Goal: Task Accomplishment & Management: Manage account settings

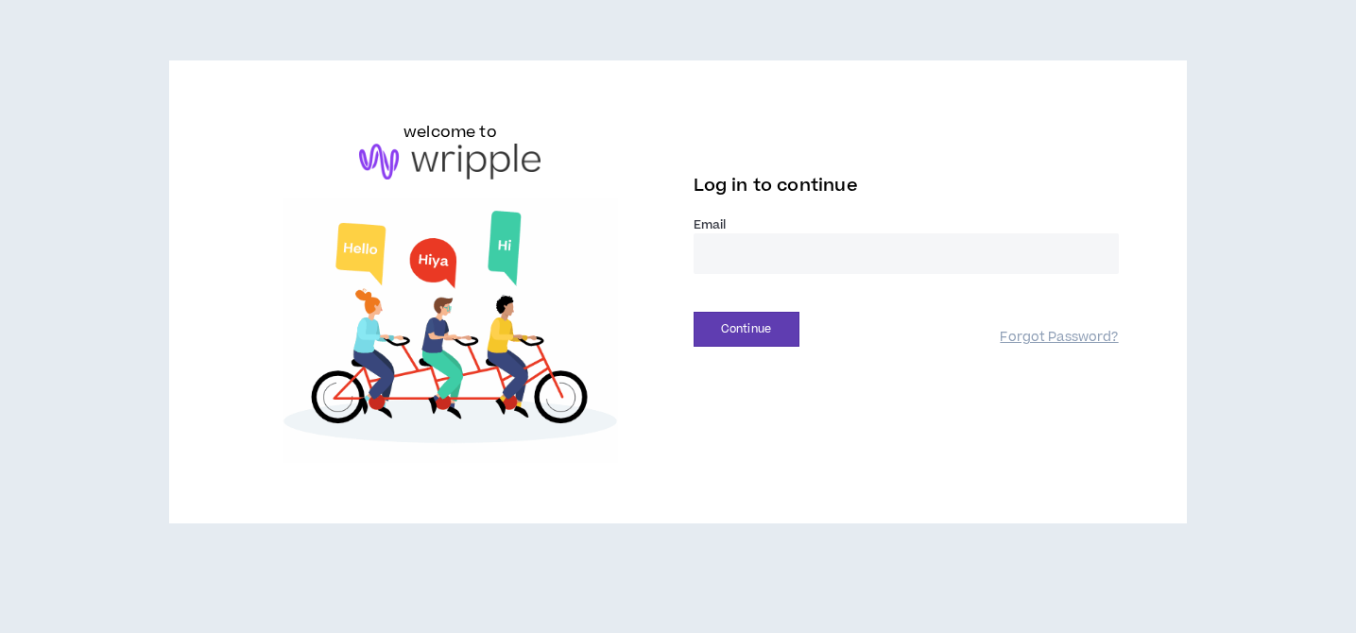
click at [744, 248] on input "email" at bounding box center [905, 253] width 425 height 41
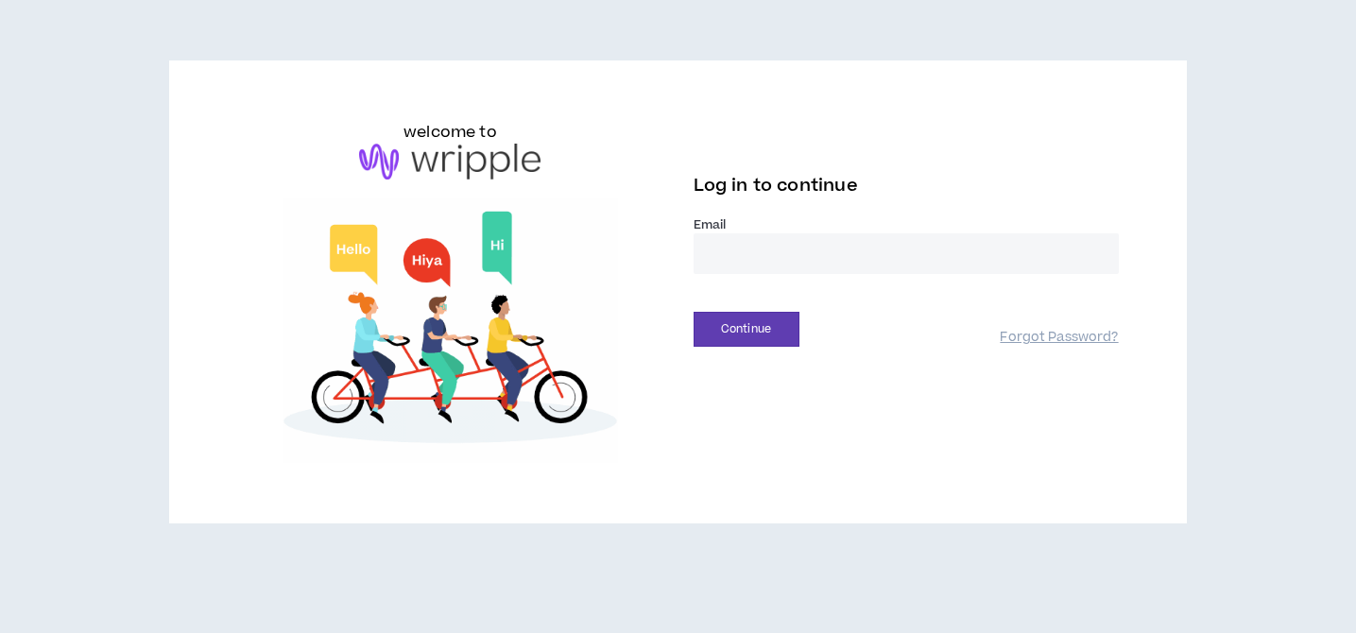
click at [744, 249] on input "email" at bounding box center [905, 253] width 425 height 41
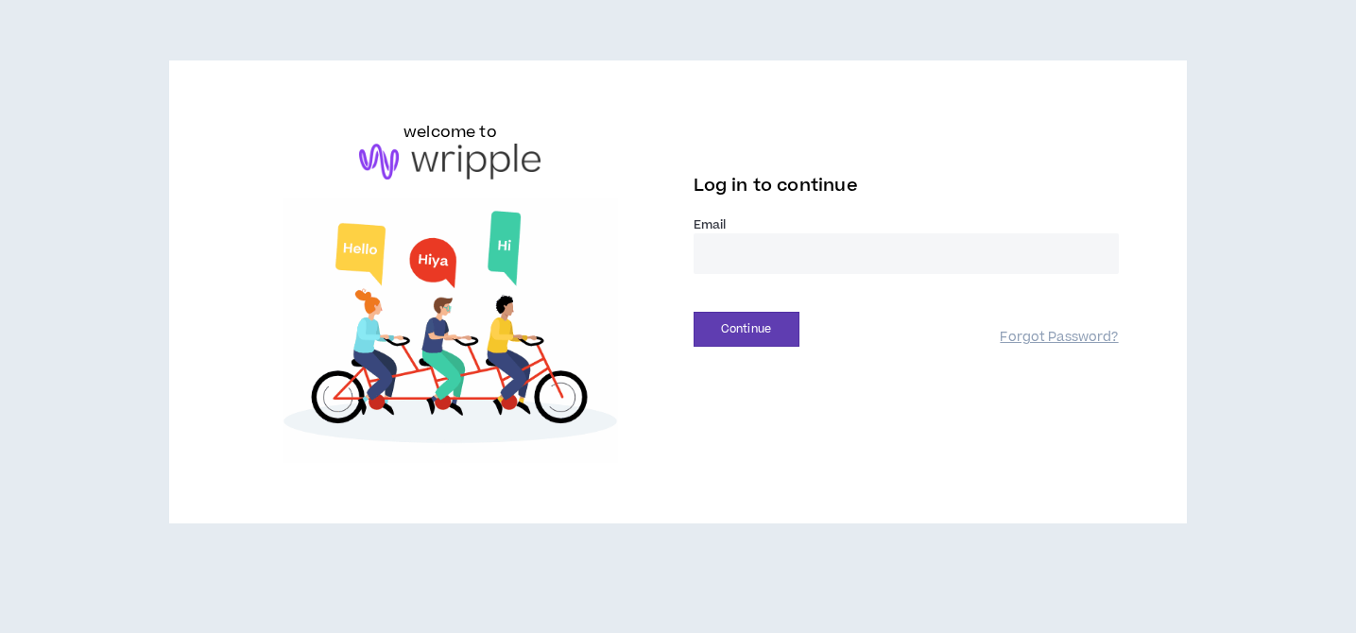
click at [744, 248] on input "email" at bounding box center [905, 253] width 425 height 41
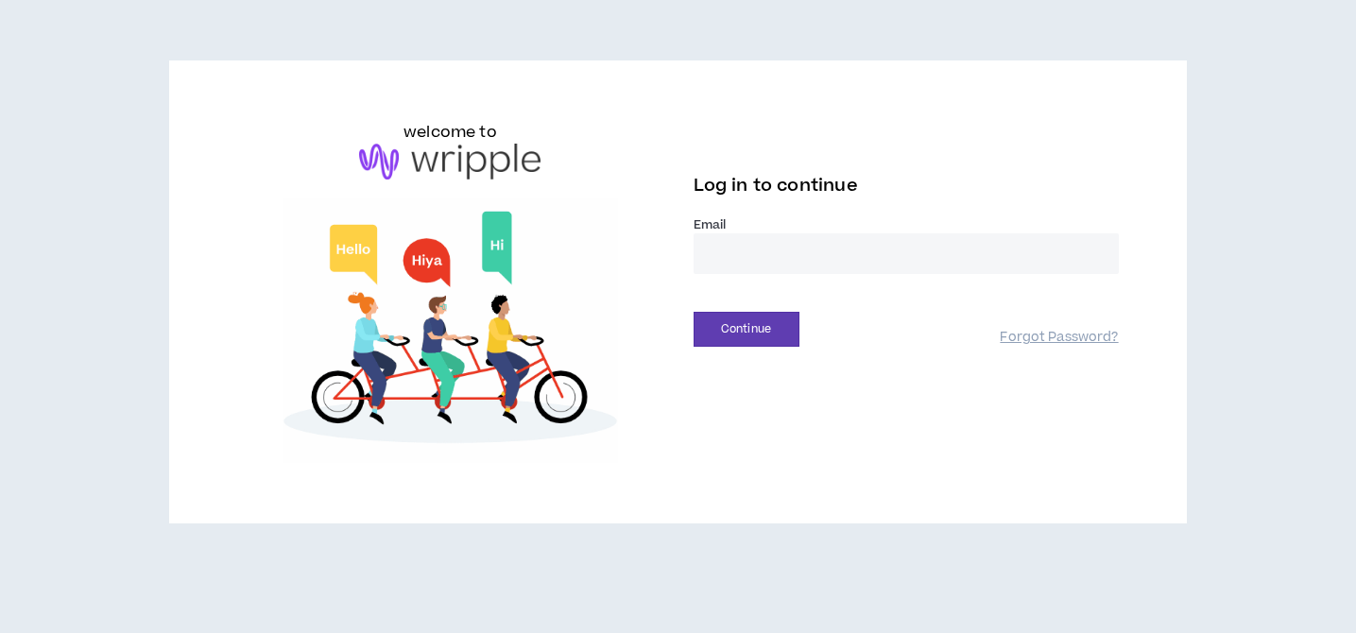
click at [744, 248] on input "email" at bounding box center [905, 253] width 425 height 41
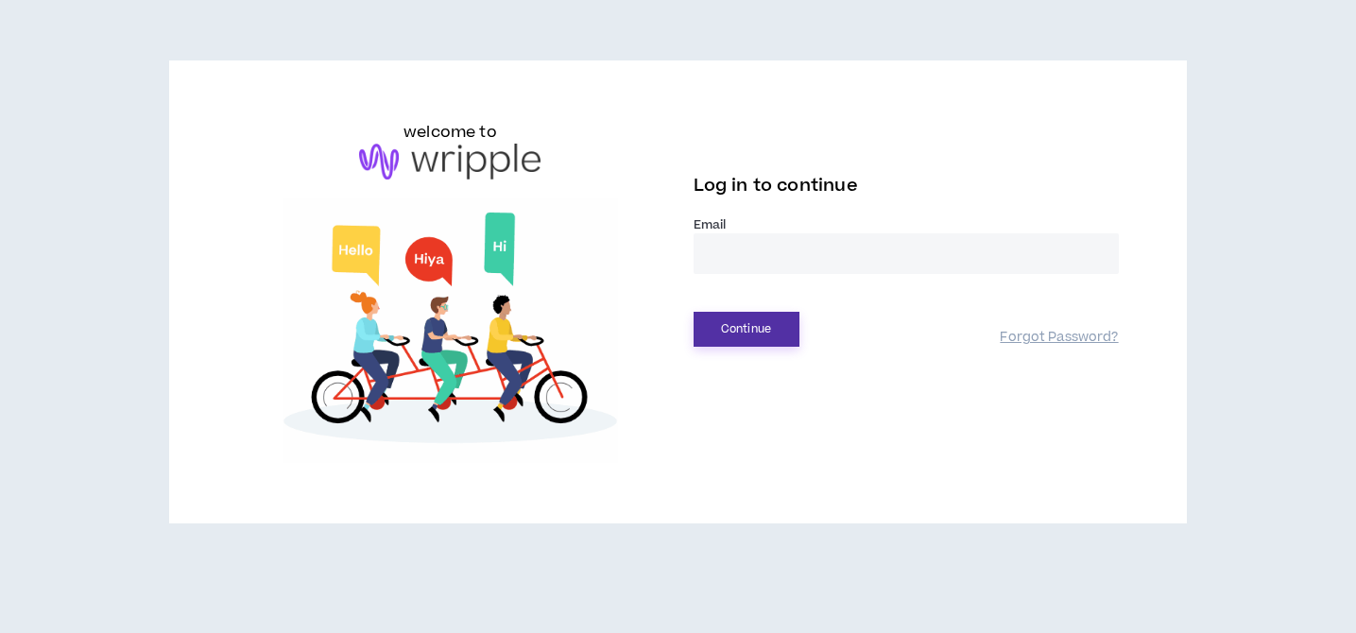
click at [743, 329] on button "Continue" at bounding box center [746, 329] width 106 height 35
type input "**********"
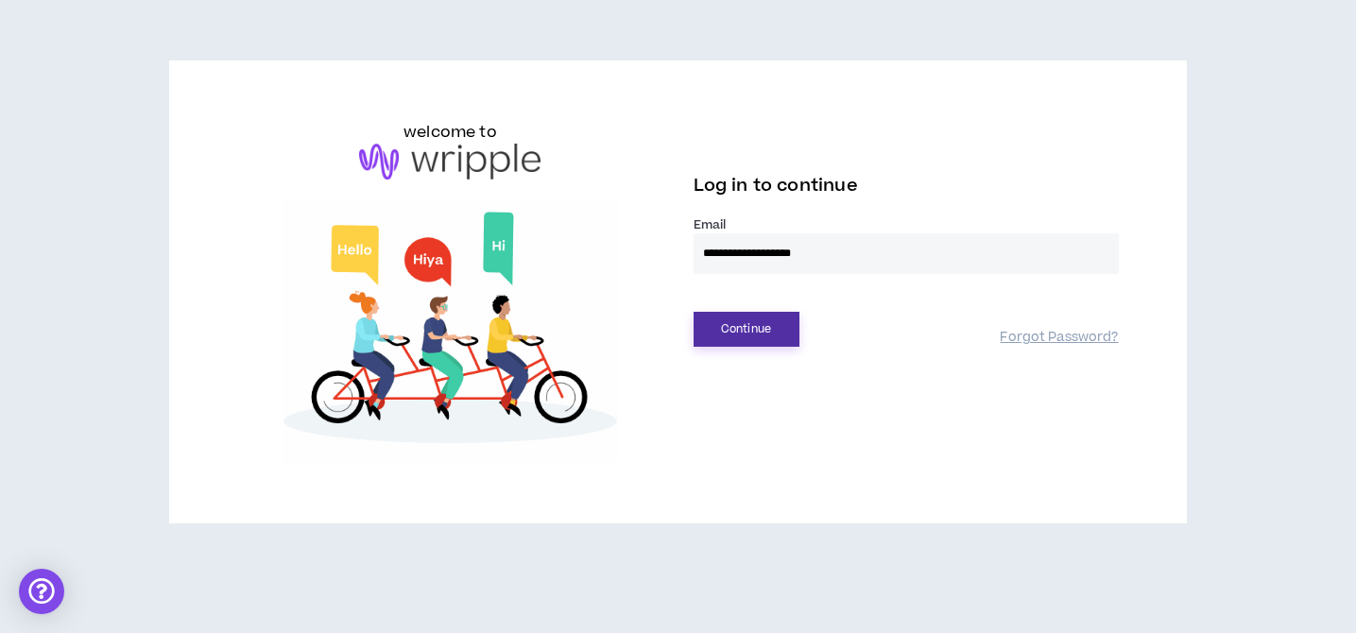
click at [768, 319] on button "Continue" at bounding box center [746, 329] width 106 height 35
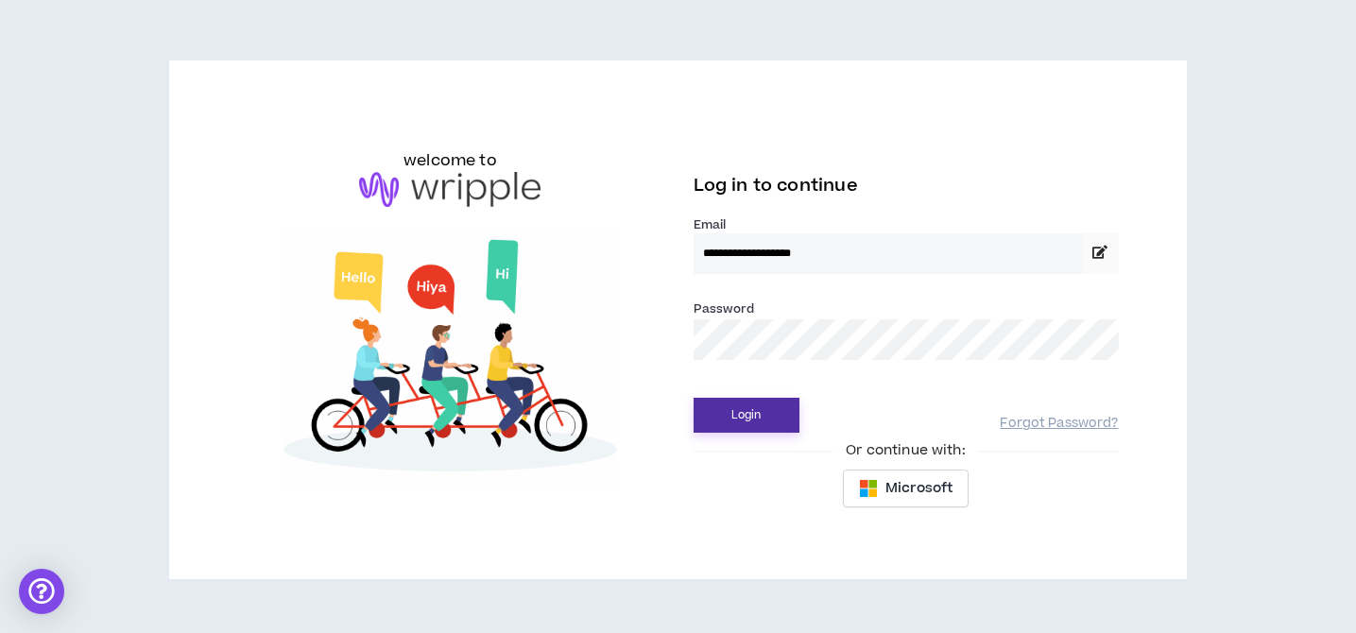
click at [732, 429] on button "Login" at bounding box center [746, 415] width 106 height 35
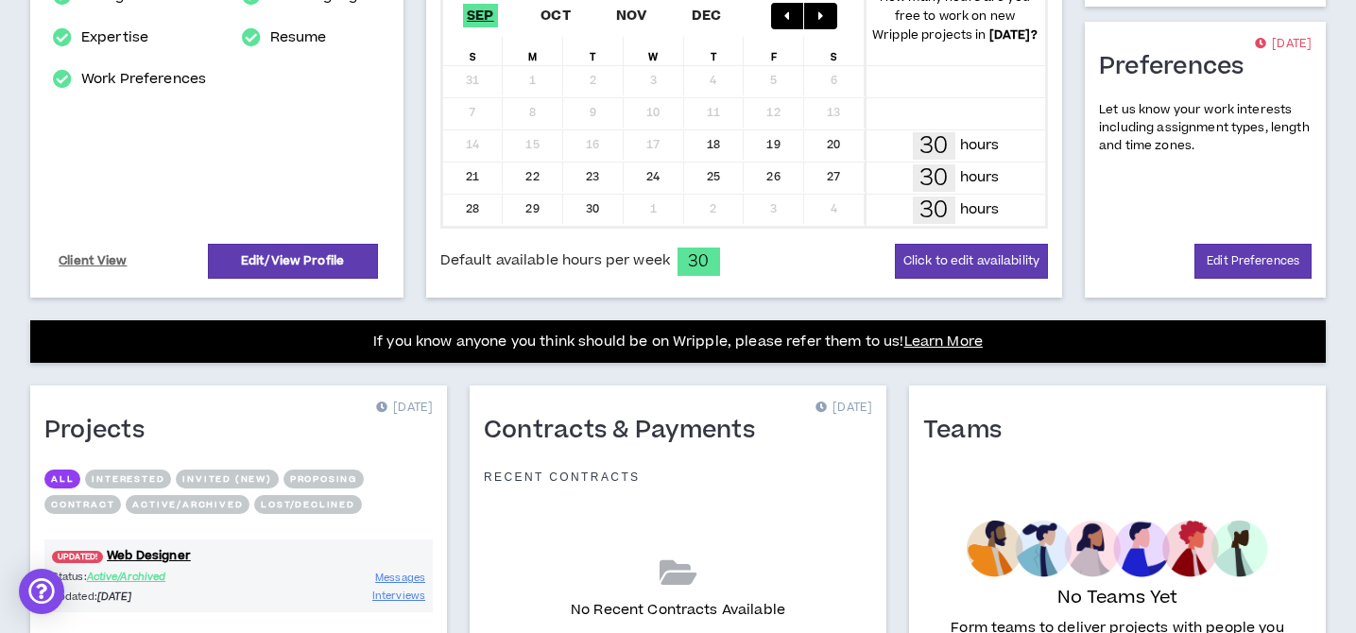
scroll to position [492, 0]
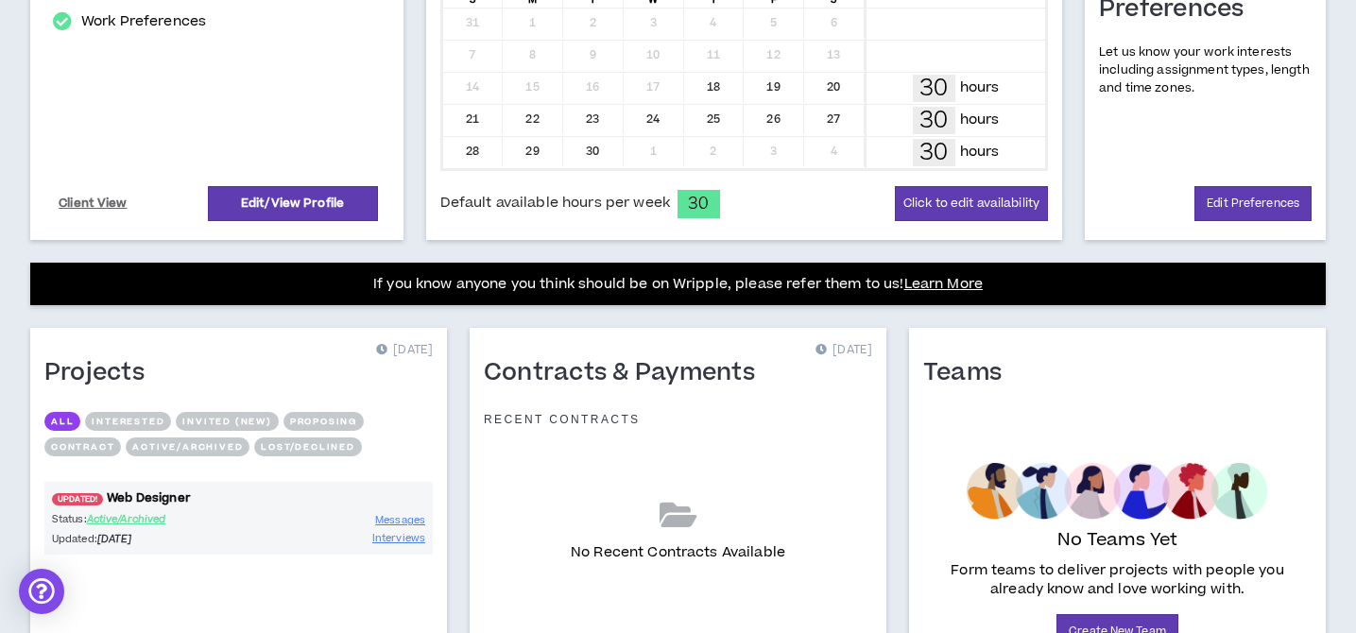
click at [158, 499] on link "UPDATED! Web Designer" at bounding box center [238, 498] width 388 height 18
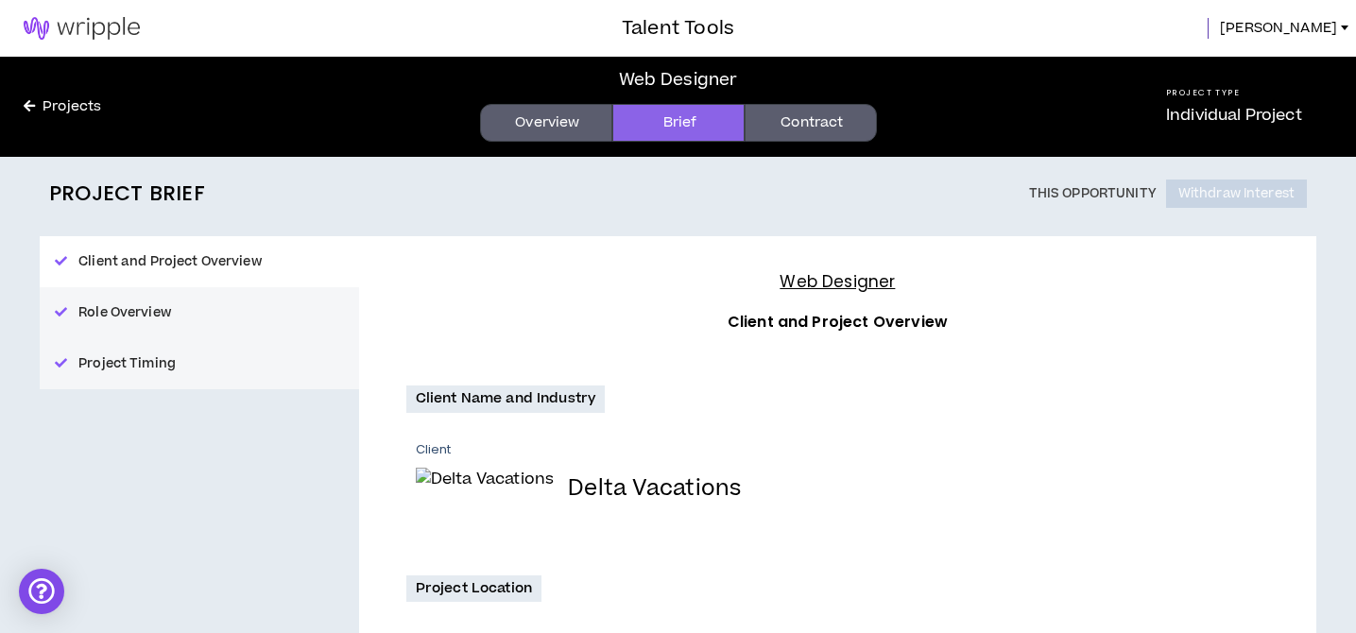
click at [830, 119] on link "Contract" at bounding box center [810, 123] width 132 height 38
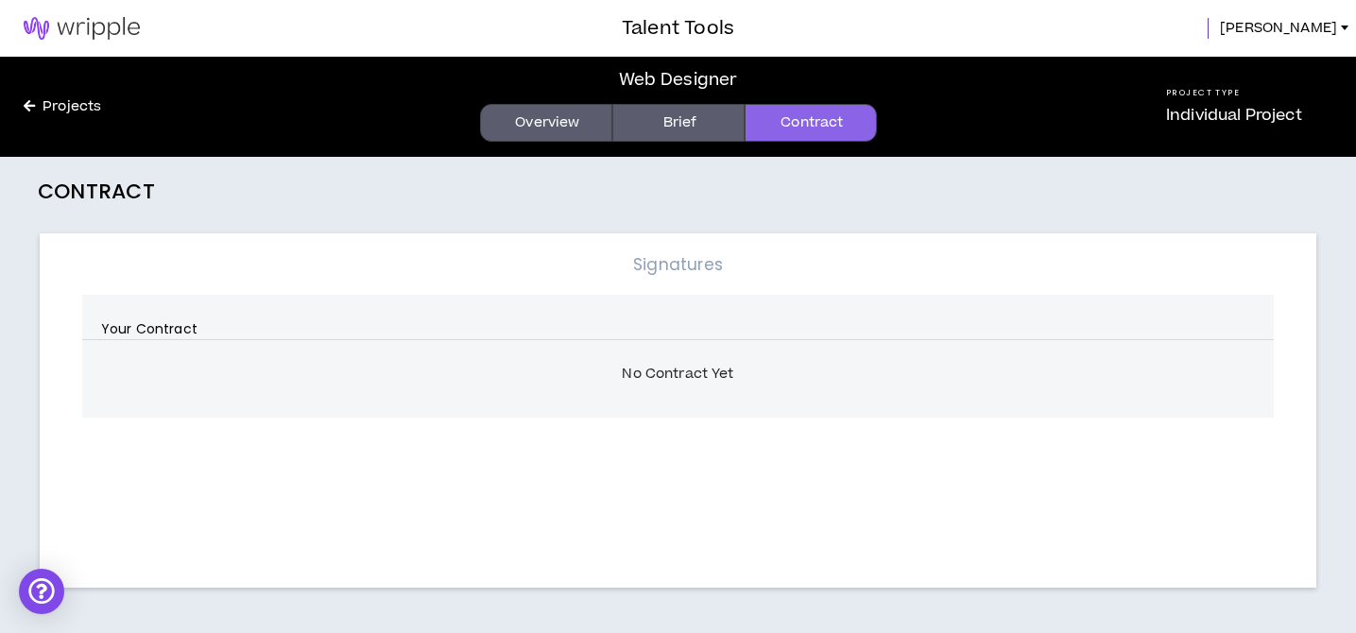
click at [738, 113] on link "Brief" at bounding box center [678, 123] width 132 height 38
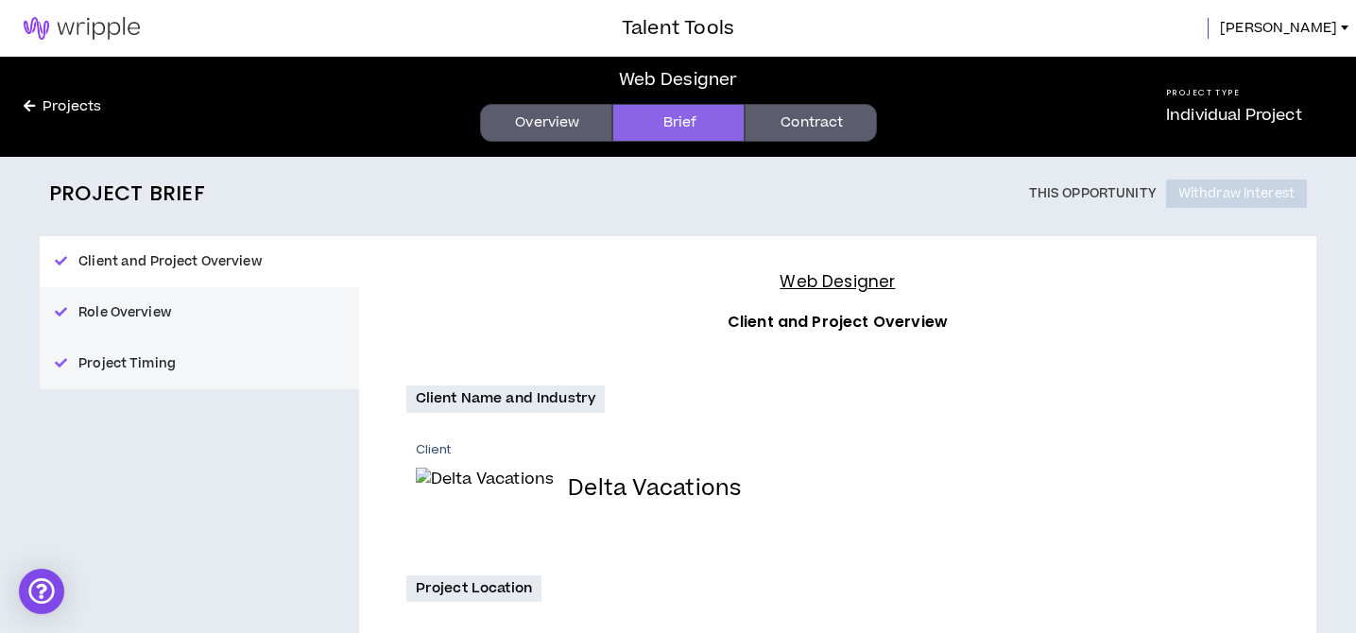
click at [101, 40] on link at bounding box center [81, 28] width 163 height 57
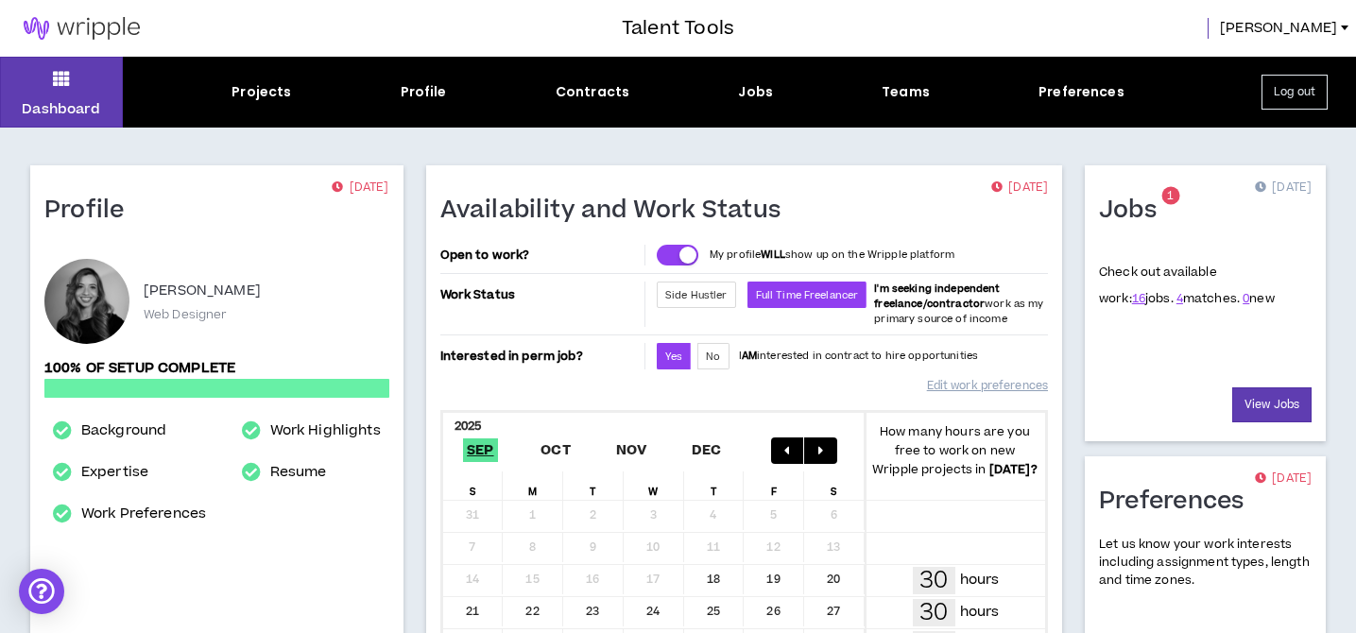
scroll to position [65, 0]
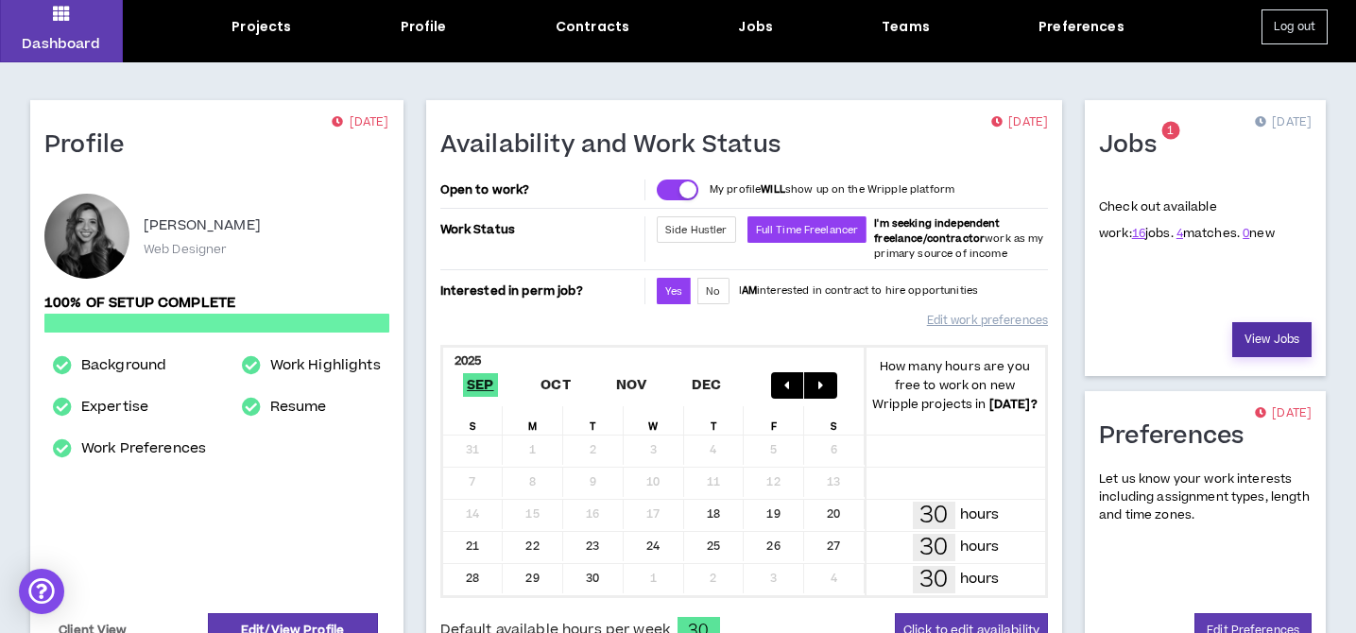
click at [1281, 338] on link "View Jobs" at bounding box center [1271, 339] width 79 height 35
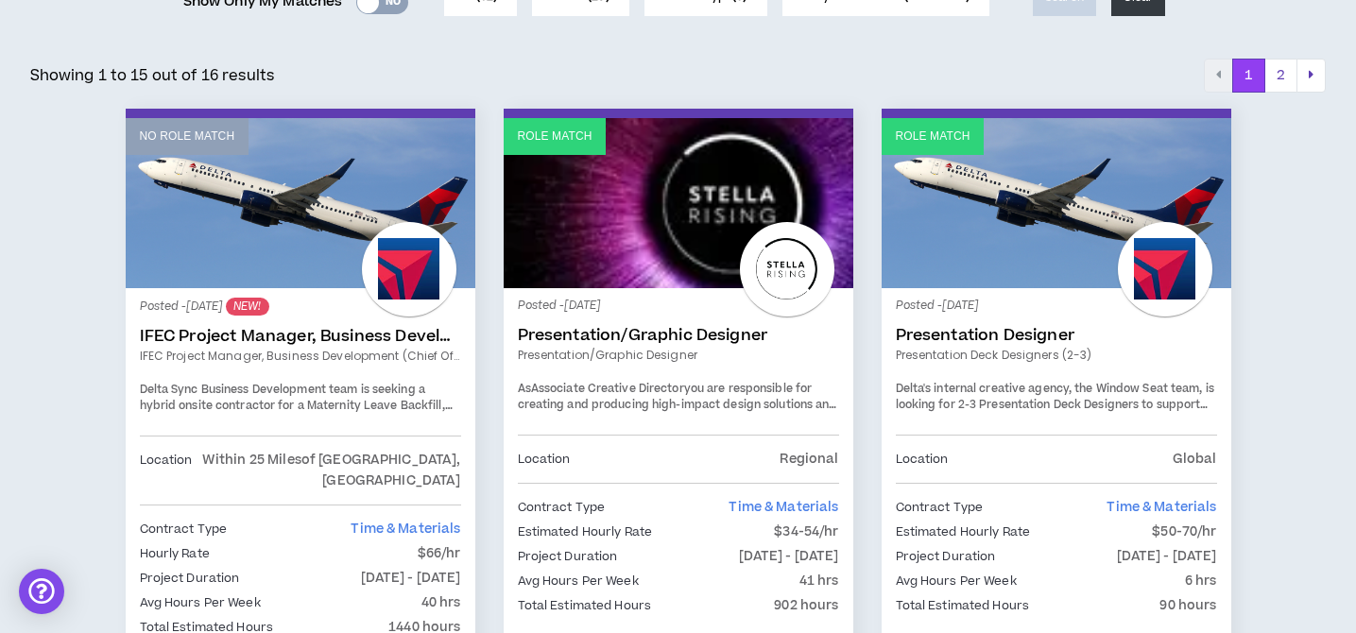
scroll to position [286, 0]
